Goal: Navigation & Orientation: Find specific page/section

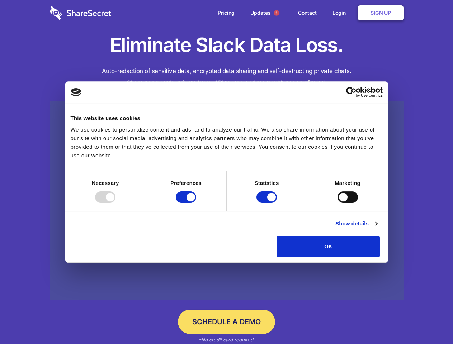
click at [116, 203] on div at bounding box center [105, 197] width 20 height 11
click at [196, 203] on input "Preferences" at bounding box center [186, 197] width 20 height 11
checkbox input "false"
click at [268, 203] on input "Statistics" at bounding box center [267, 197] width 20 height 11
checkbox input "false"
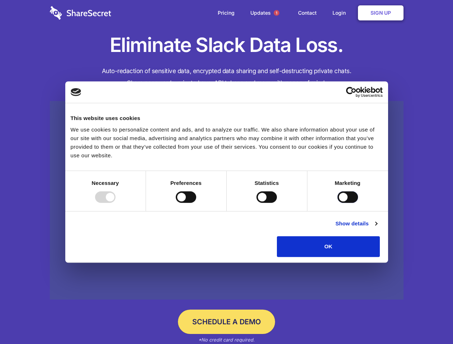
click at [338, 203] on input "Marketing" at bounding box center [348, 197] width 20 height 11
checkbox input "true"
click at [377, 228] on link "Show details" at bounding box center [356, 224] width 42 height 9
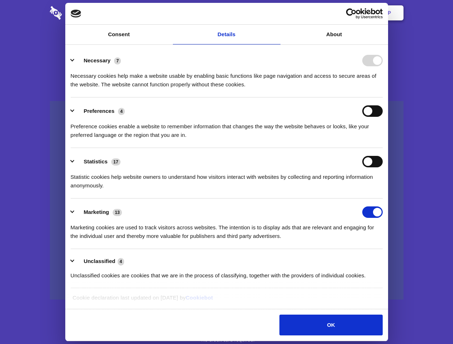
click at [383, 98] on li "Necessary 7 Necessary cookies help make a website usable by enabling basic func…" at bounding box center [227, 72] width 312 height 51
click at [276, 13] on span "1" at bounding box center [277, 13] width 6 height 6
